Goal: Go to known website: Go to known website

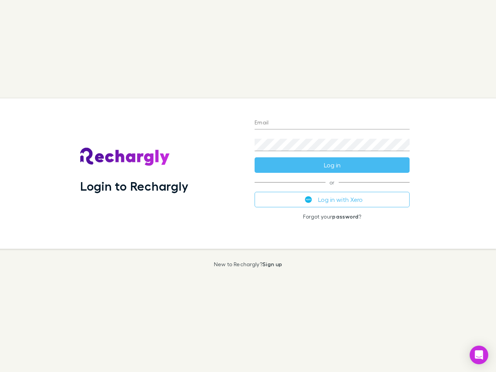
click at [248, 186] on div "Login to Rechargly" at bounding box center [161, 173] width 174 height 150
click at [332, 123] on input "Email" at bounding box center [332, 123] width 155 height 12
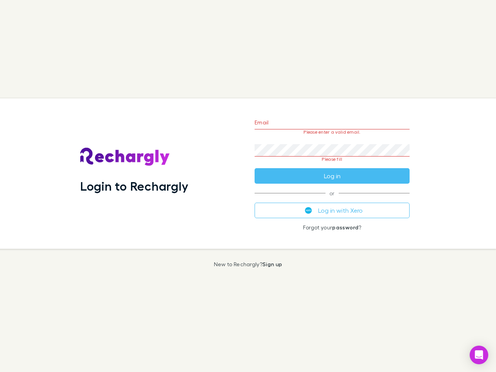
click at [332, 165] on form "Email Please enter a valid email. Password Please fill Log in" at bounding box center [332, 147] width 155 height 73
click at [332, 200] on div "Email Please enter a valid email. Password Please fill Log in or Log in with Xe…" at bounding box center [331, 173] width 167 height 150
click at [479, 355] on icon "Open Intercom Messenger" at bounding box center [479, 354] width 8 height 9
